Goal: Information Seeking & Learning: Learn about a topic

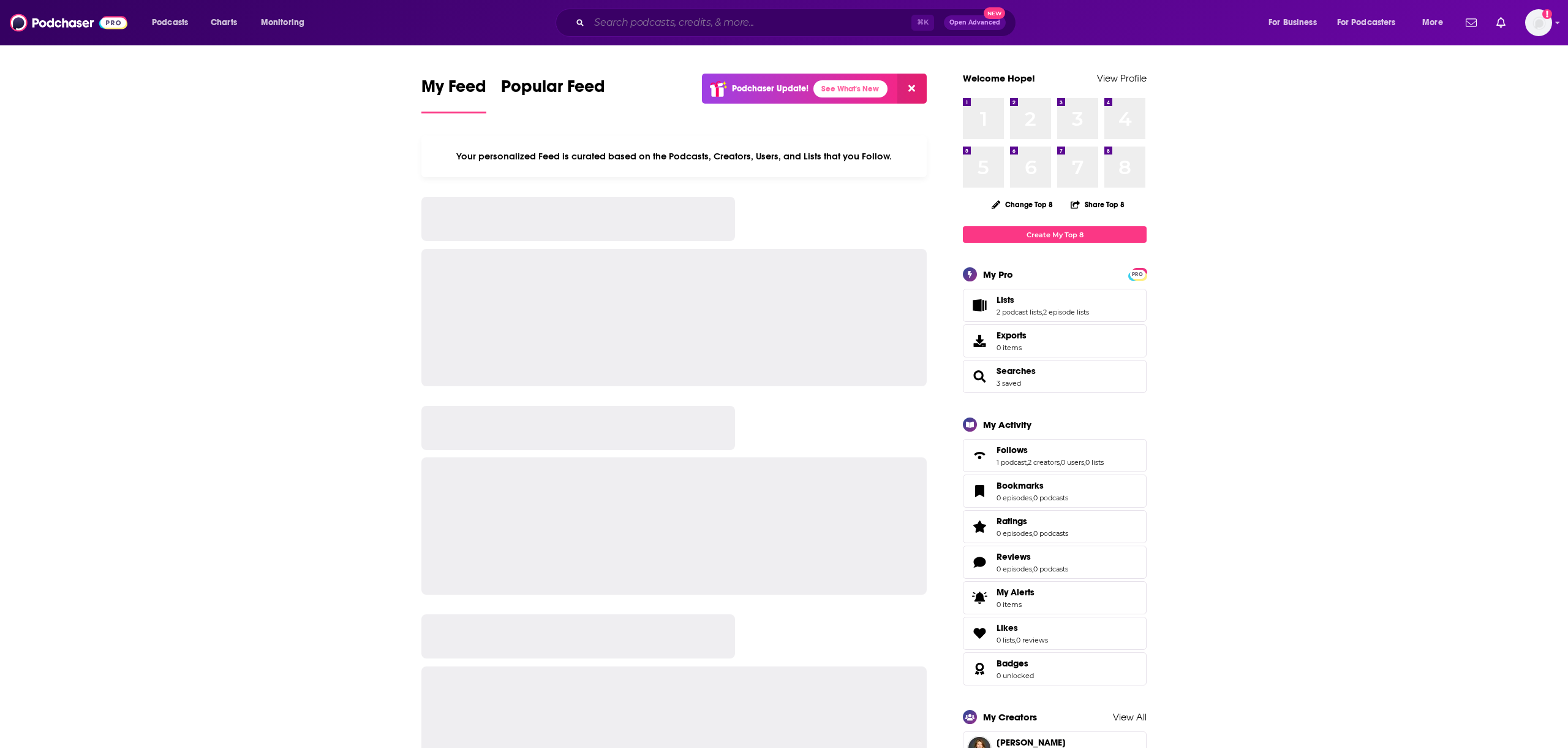
click at [619, 28] on input "Search podcasts, credits, & more..." at bounding box center [750, 22] width 322 height 20
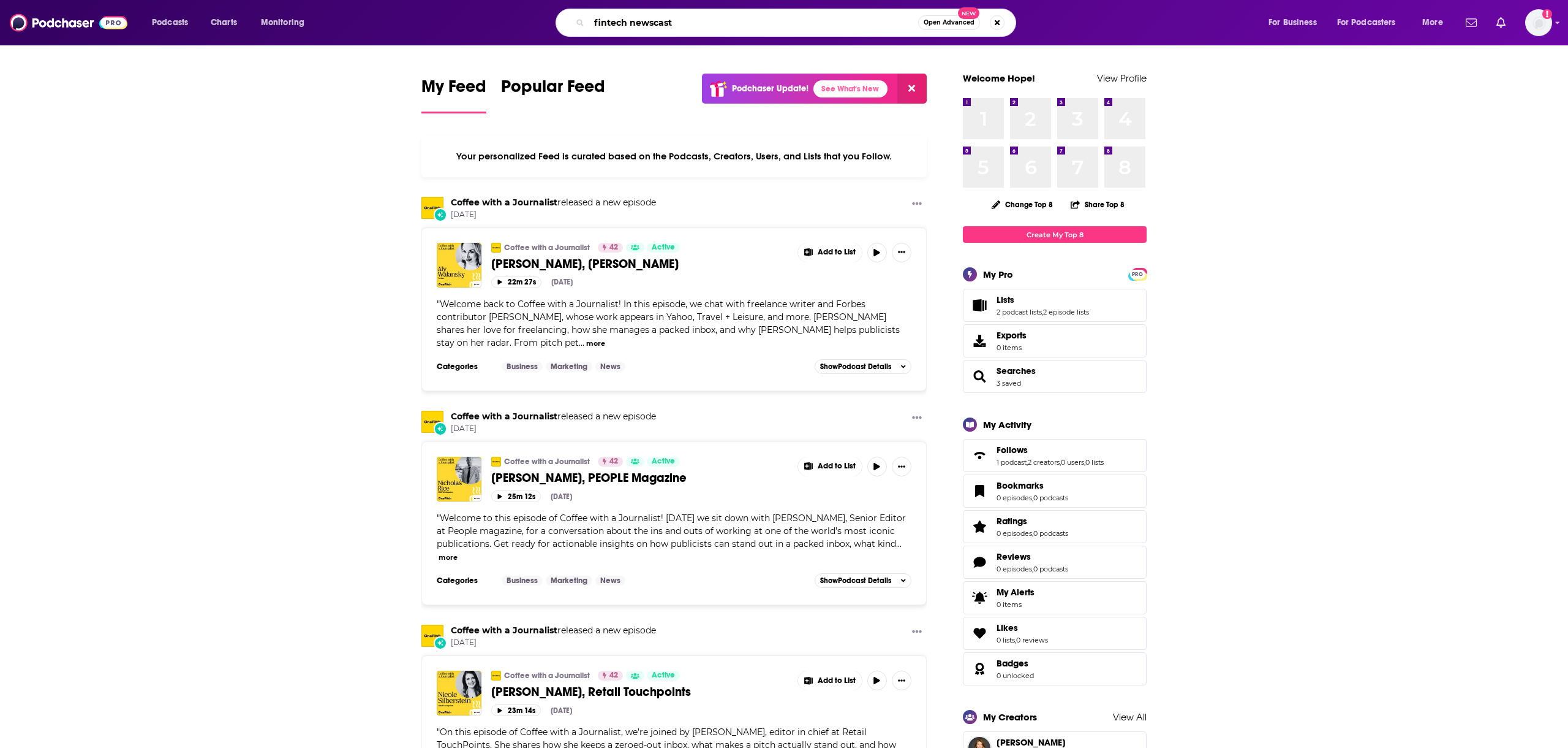
type input "fintech newscast"
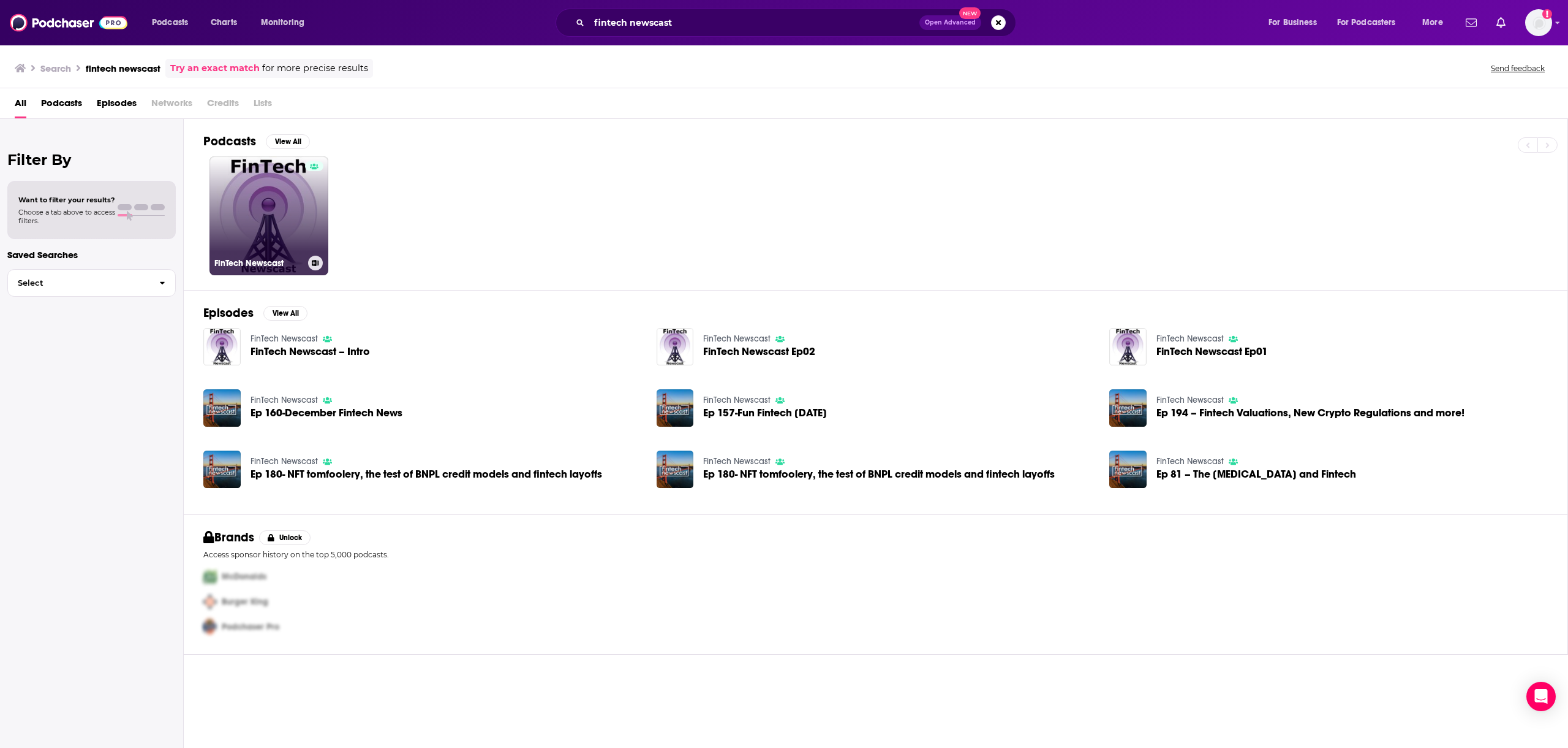
click at [270, 198] on link "FinTech Newscast" at bounding box center [268, 215] width 119 height 119
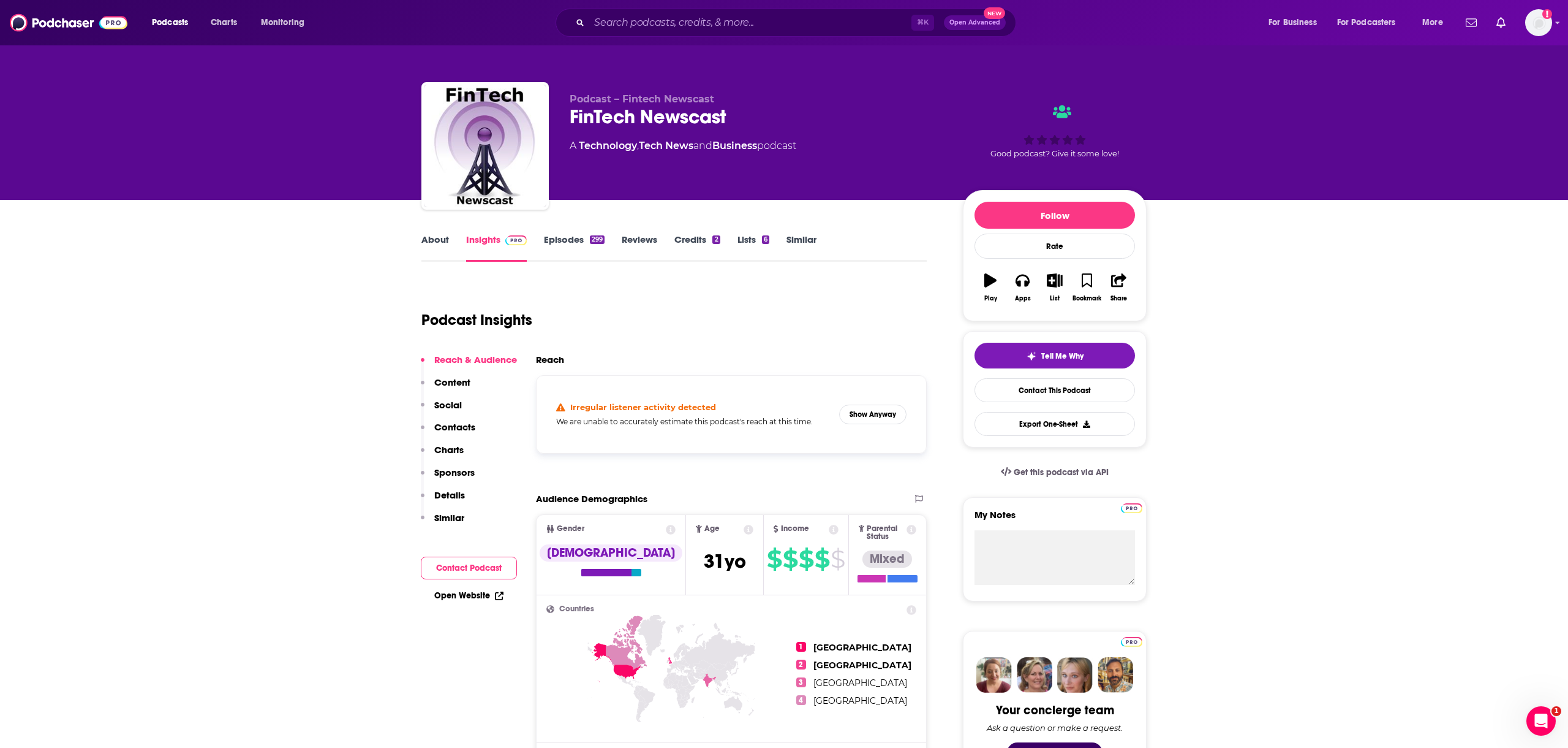
click at [578, 242] on link "Episodes 299" at bounding box center [574, 247] width 60 height 28
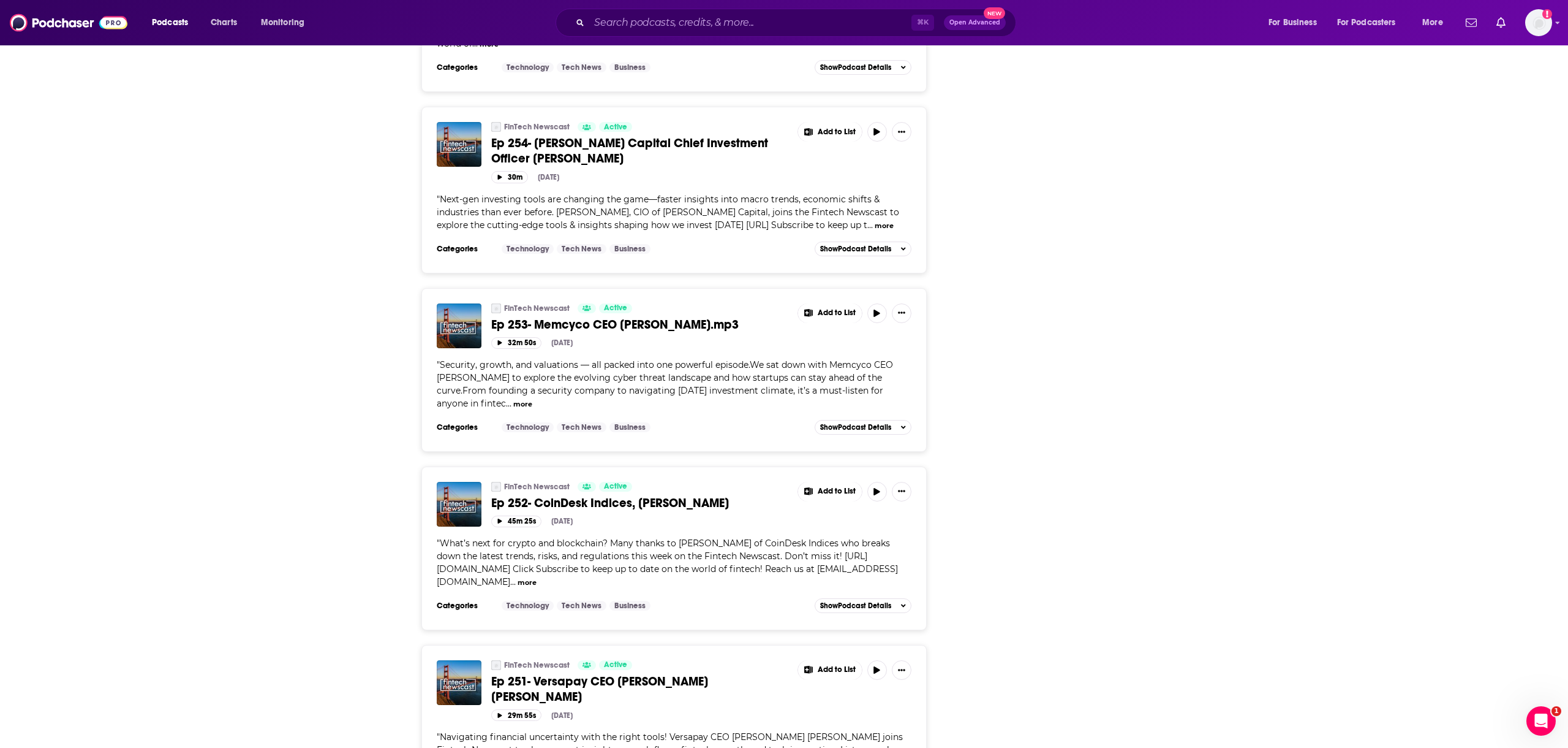
scroll to position [2729, 0]
